Goal: Transaction & Acquisition: Purchase product/service

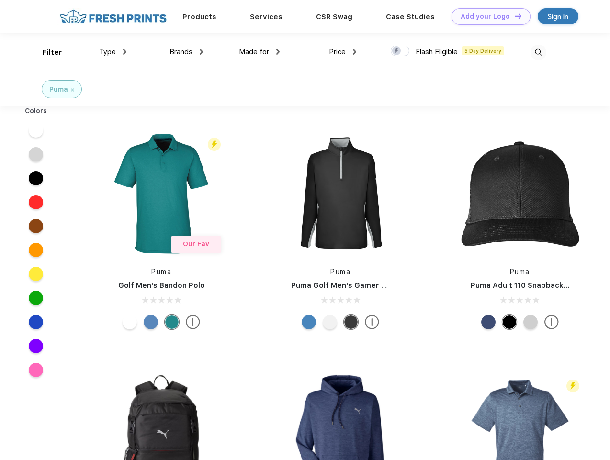
click at [488, 16] on link "Add your Logo Design Tool" at bounding box center [491, 16] width 79 height 17
click at [0, 0] on div "Design Tool" at bounding box center [0, 0] width 0 height 0
click at [514, 16] on link "Add your Logo Design Tool" at bounding box center [491, 16] width 79 height 17
click at [46, 52] on div "Filter" at bounding box center [53, 52] width 20 height 11
click at [113, 52] on span "Type" at bounding box center [107, 51] width 17 height 9
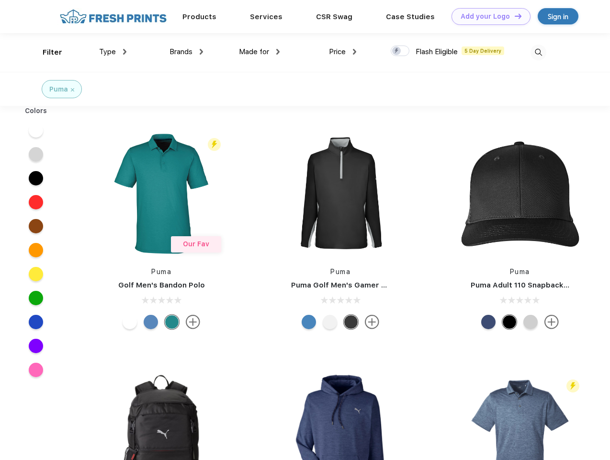
click at [186, 52] on span "Brands" at bounding box center [181, 51] width 23 height 9
click at [260, 52] on span "Made for" at bounding box center [254, 51] width 30 height 9
click at [343, 52] on span "Price" at bounding box center [337, 51] width 17 height 9
click at [401, 51] on div at bounding box center [400, 51] width 19 height 11
click at [397, 51] on input "checkbox" at bounding box center [394, 48] width 6 height 6
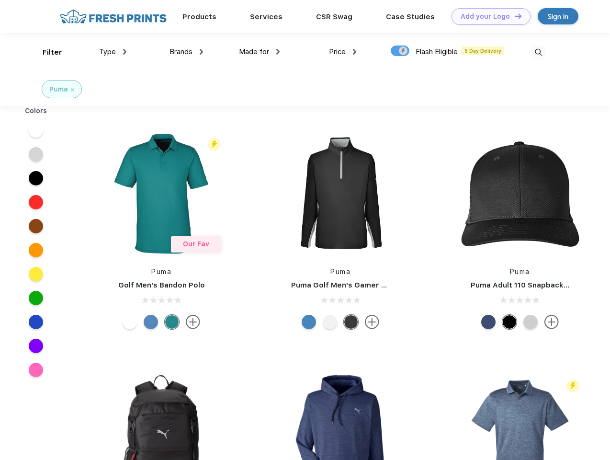
click at [539, 52] on img at bounding box center [539, 53] width 16 height 16
